Goal: Task Accomplishment & Management: Manage account settings

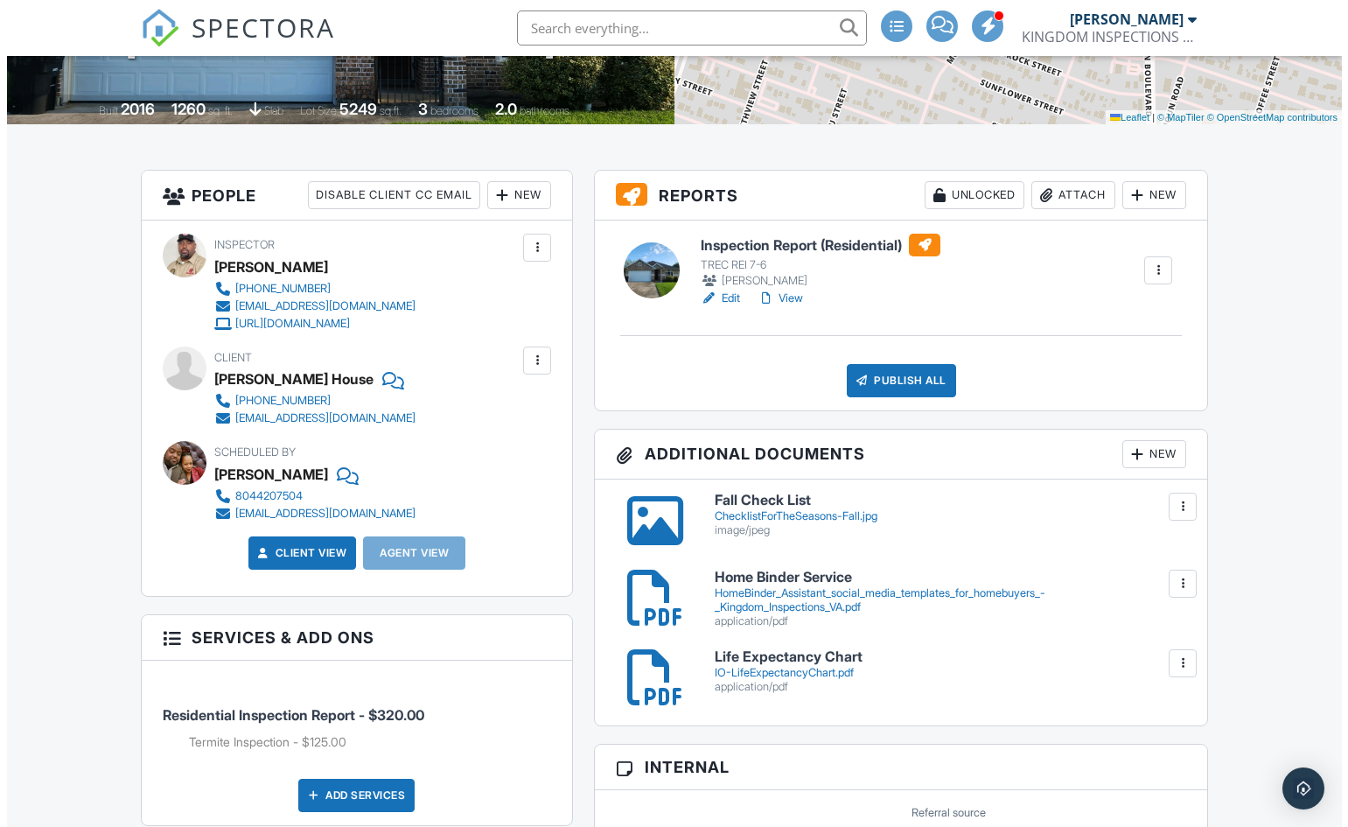
scroll to position [350, 0]
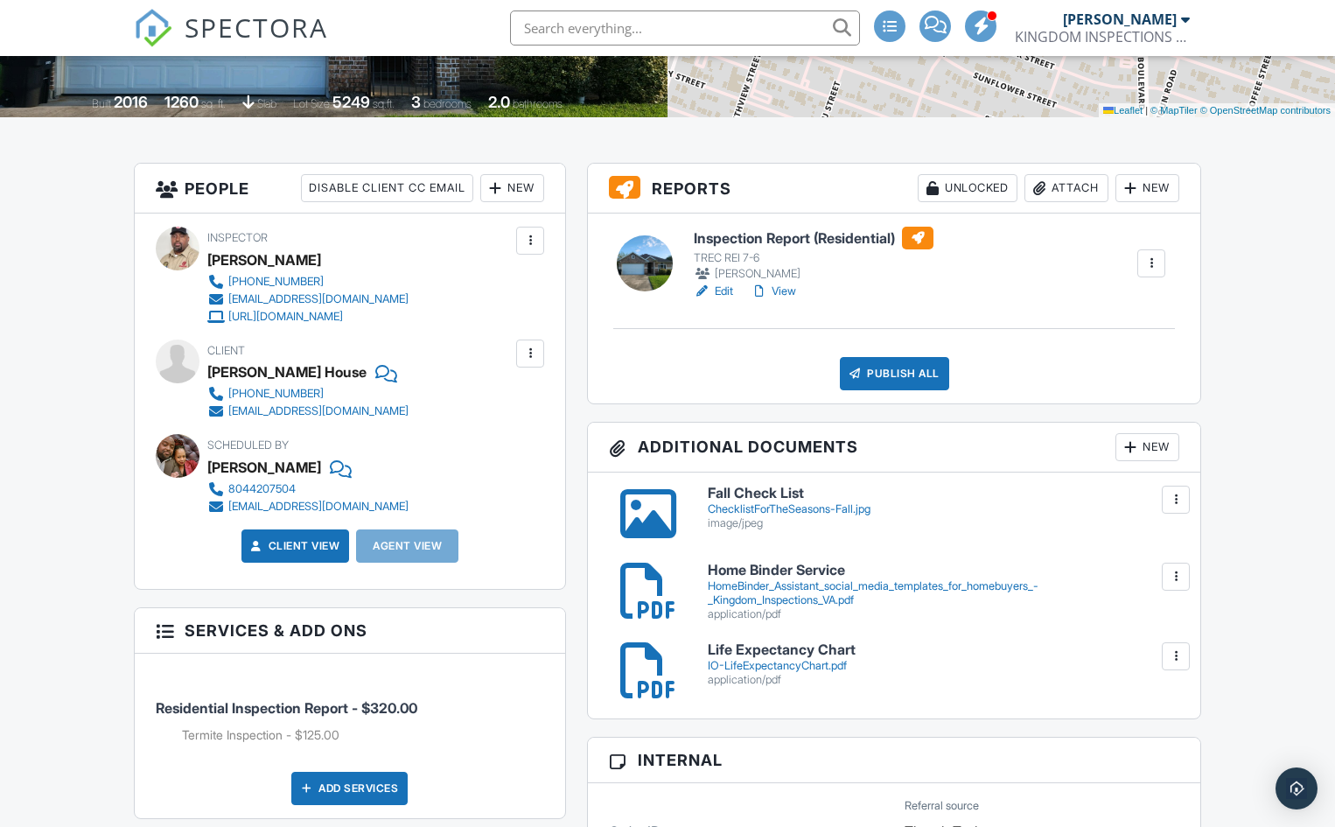
click at [1147, 447] on div "New" at bounding box center [1148, 447] width 64 height 28
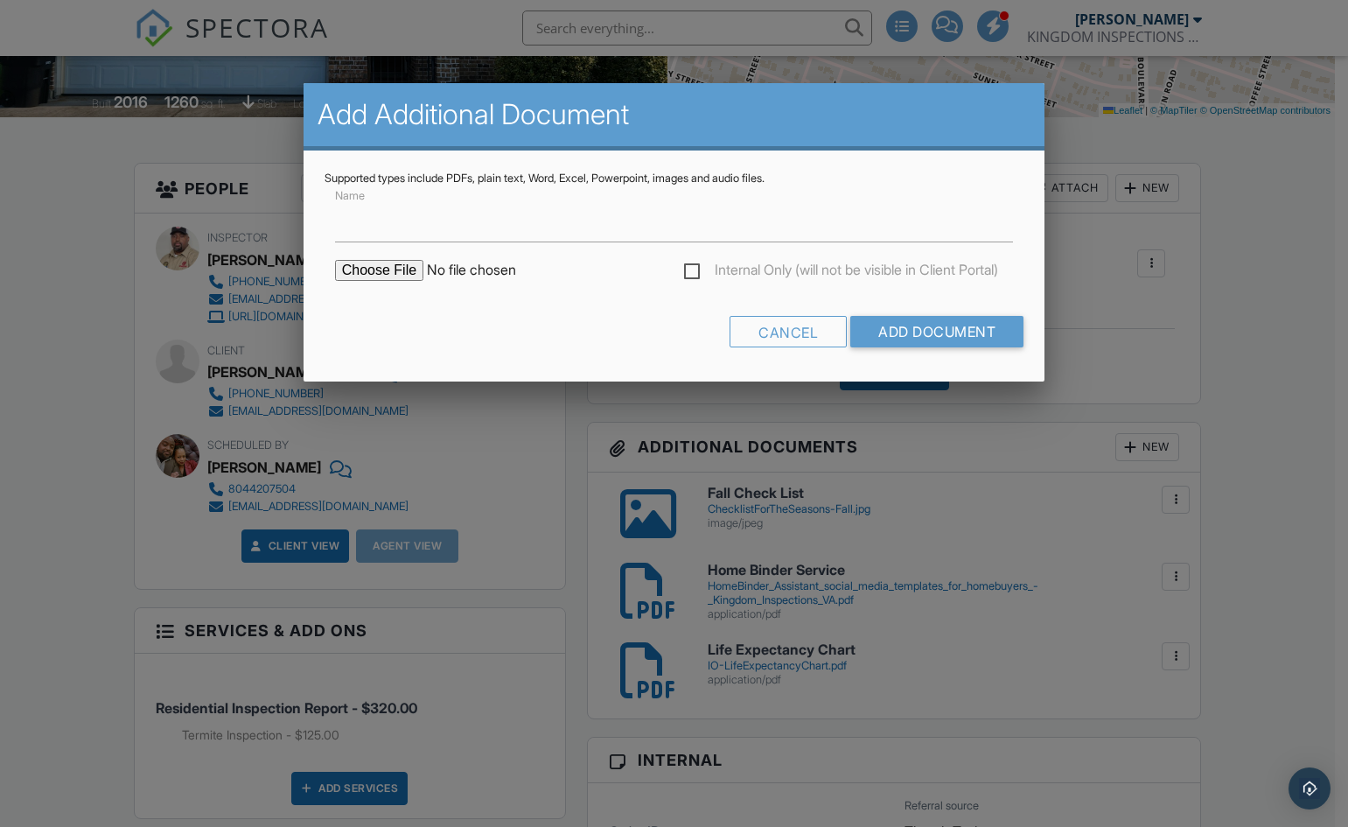
click at [374, 269] on input "file" at bounding box center [483, 270] width 297 height 21
type input "C:\fakepath\Elevation Survey.xlsx - Sheet1.pdf"
click at [377, 228] on input "Name" at bounding box center [674, 220] width 679 height 43
type input "Elevation Survey"
click at [899, 329] on input "Add Document" at bounding box center [936, 331] width 173 height 31
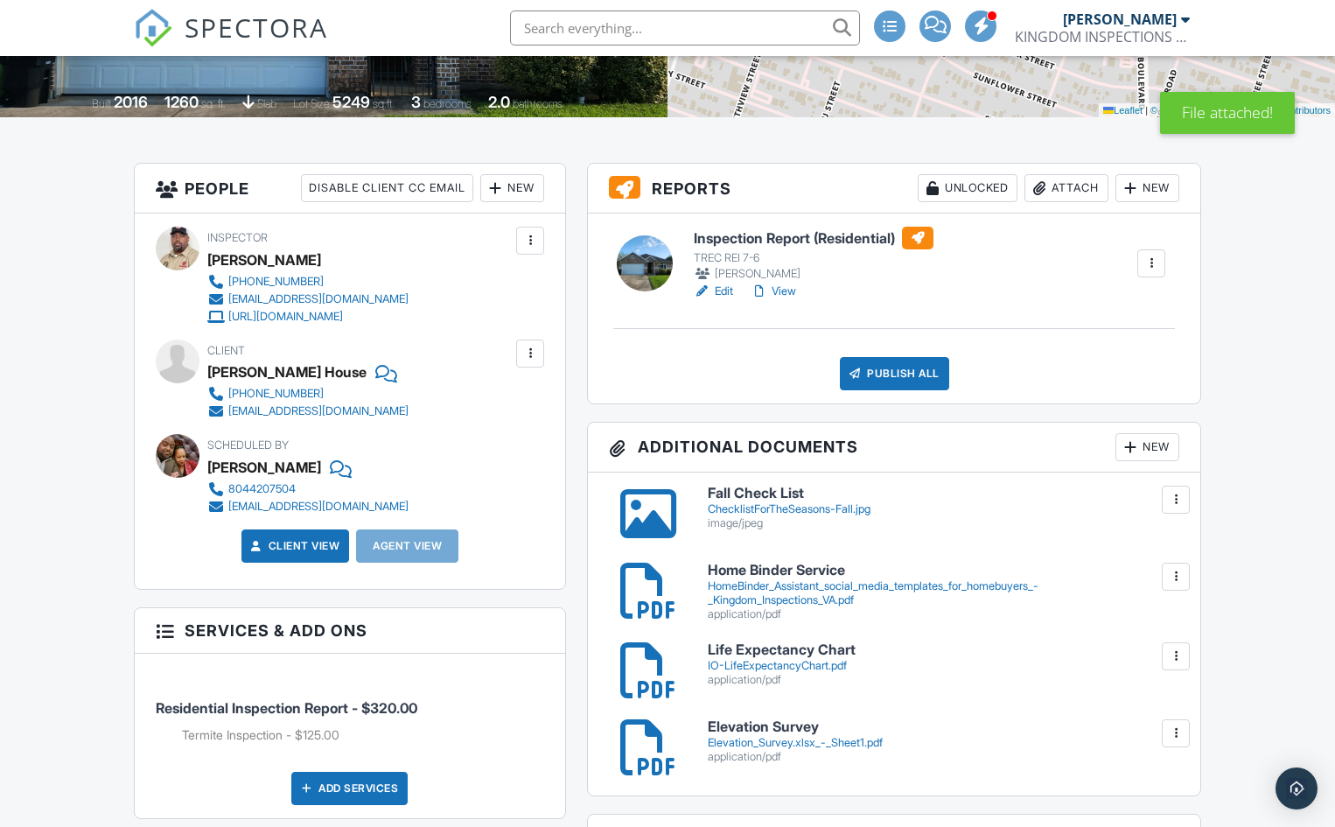
scroll to position [262, 0]
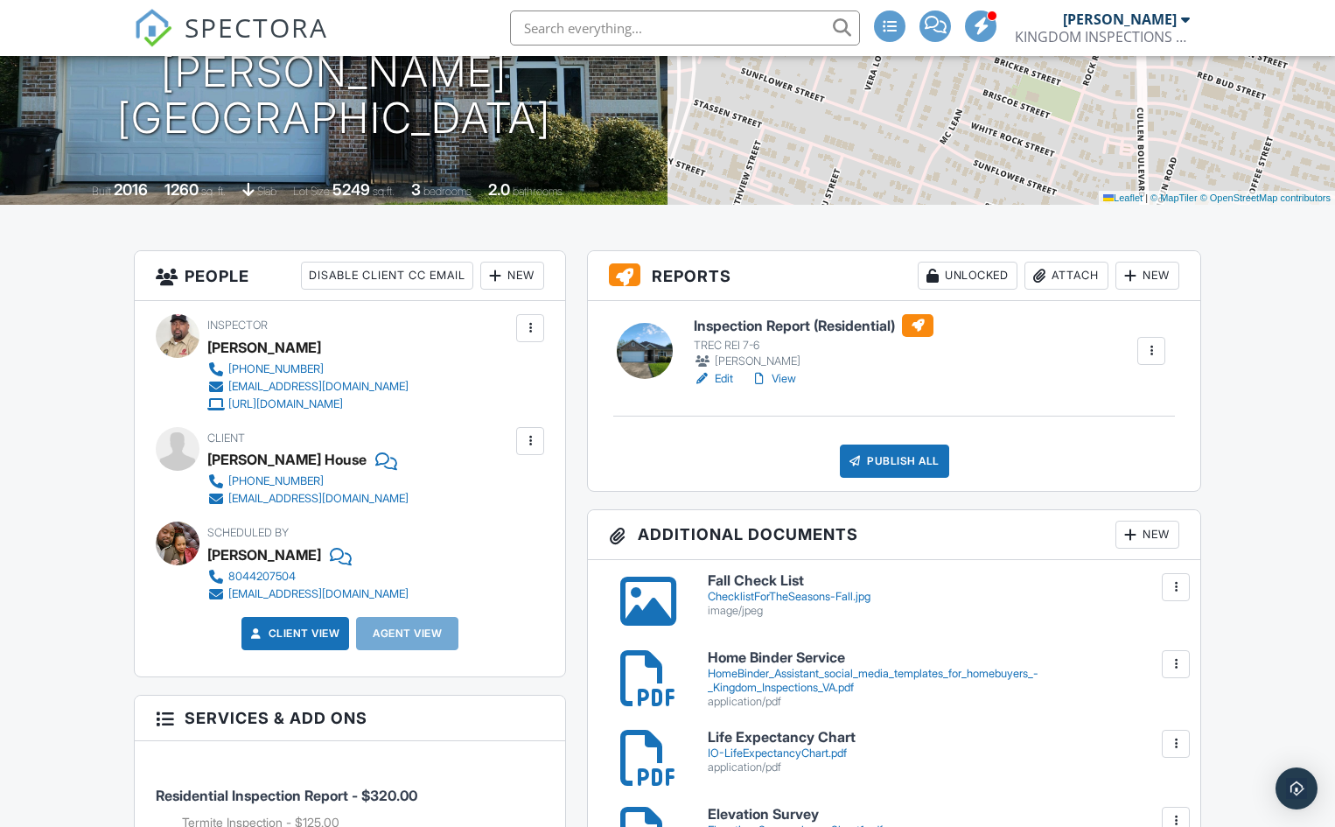
click at [718, 380] on link "Edit" at bounding box center [713, 378] width 39 height 17
